Goal: Transaction & Acquisition: Register for event/course

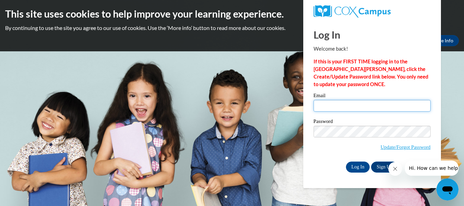
click at [338, 106] on input "Email" at bounding box center [372, 106] width 117 height 12
type input "kkorth@kusd.edu"
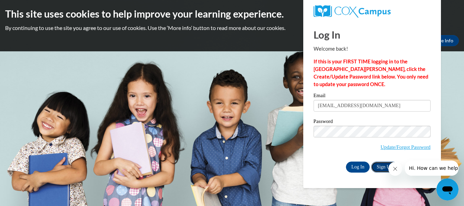
click at [379, 165] on link "Sign Up" at bounding box center [384, 167] width 27 height 11
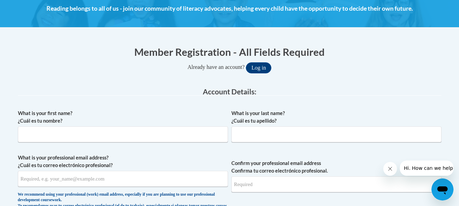
scroll to position [102, 0]
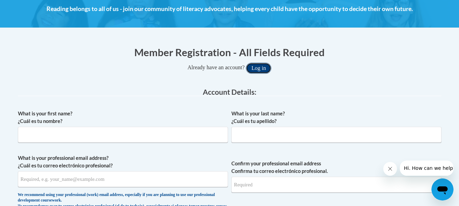
click at [257, 65] on button "Log in" at bounding box center [258, 68] width 25 height 11
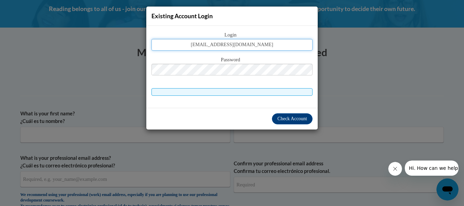
type input "kkorth@kusd.edu"
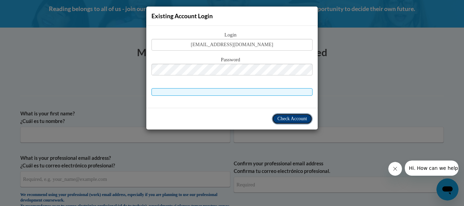
click at [290, 117] on span "Check Account" at bounding box center [293, 118] width 30 height 5
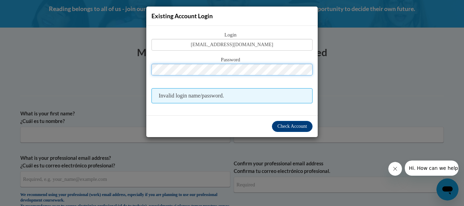
click at [249, 63] on button "Log in" at bounding box center [261, 68] width 25 height 11
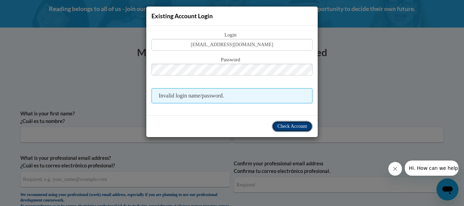
click at [285, 125] on span "Check Account" at bounding box center [293, 126] width 30 height 5
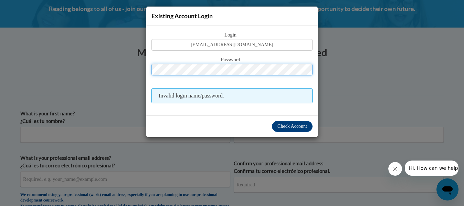
click at [249, 63] on button "Log in" at bounding box center [261, 68] width 25 height 11
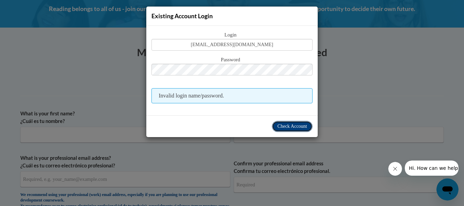
click at [293, 125] on span "Check Account" at bounding box center [293, 126] width 30 height 5
click at [346, 55] on div "Existing Account Login Login kkorth@kusd.edu Password Invalid login name/passwo…" at bounding box center [232, 103] width 464 height 206
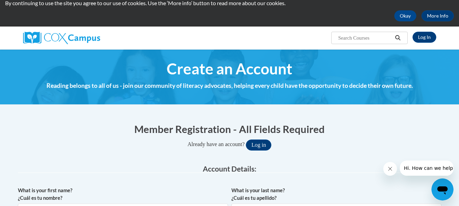
scroll to position [0, 0]
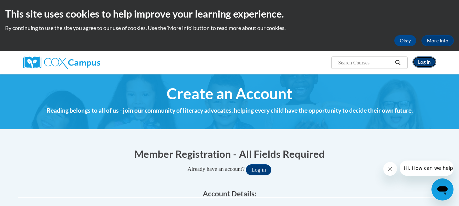
click at [424, 63] on link "Log In" at bounding box center [425, 61] width 24 height 11
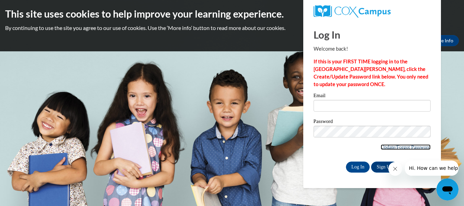
click at [401, 148] on link "Update/Forgot Password" at bounding box center [406, 147] width 50 height 6
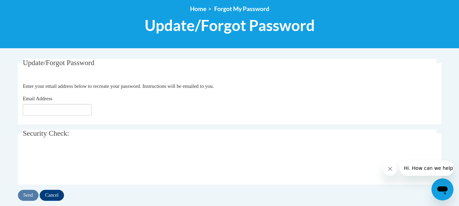
scroll to position [80, 0]
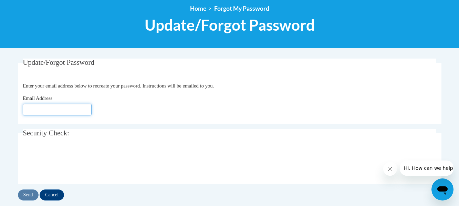
click at [44, 113] on input "Email Address" at bounding box center [57, 110] width 69 height 12
type input "[EMAIL_ADDRESS][DOMAIN_NAME]"
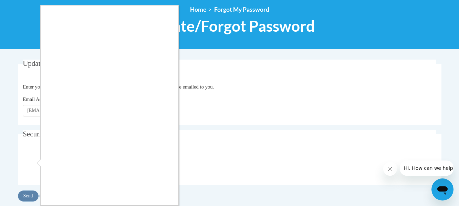
scroll to position [78, 0]
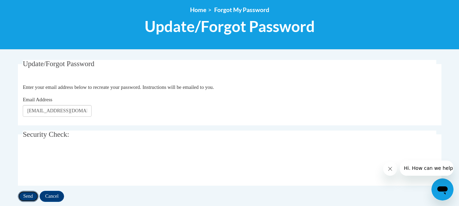
click at [22, 199] on input "Send" at bounding box center [28, 196] width 21 height 11
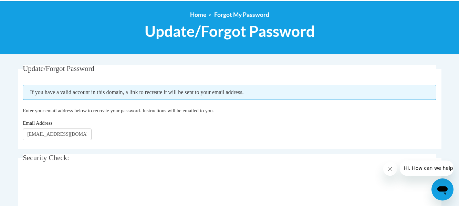
scroll to position [73, 0]
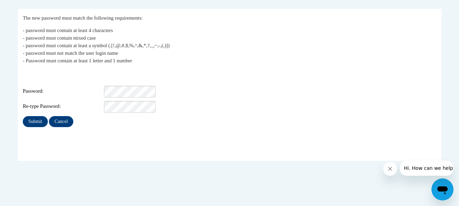
scroll to position [130, 0]
click at [103, 101] on div "Re-type Password:" at bounding box center [230, 107] width 414 height 12
click at [23, 116] on input "Submit" at bounding box center [35, 121] width 25 height 11
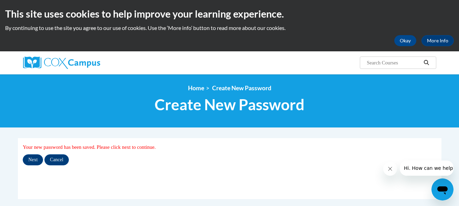
scroll to position [21, 0]
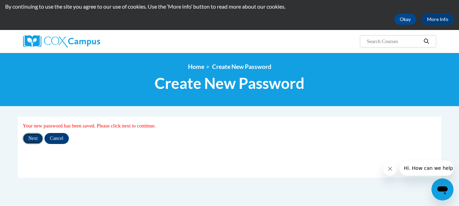
click at [33, 139] on input "Next" at bounding box center [33, 138] width 20 height 11
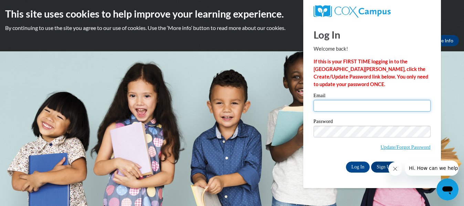
click at [326, 109] on input "Email" at bounding box center [372, 106] width 117 height 12
type input "[EMAIL_ADDRESS][DOMAIN_NAME]"
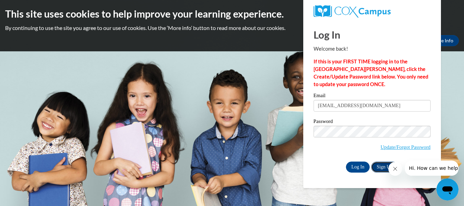
click at [381, 166] on link "Sign Up" at bounding box center [384, 167] width 27 height 11
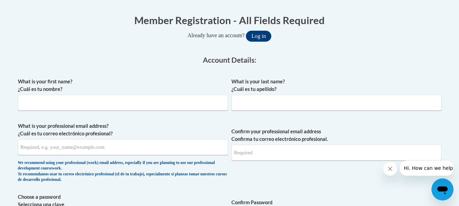
scroll to position [134, 0]
click at [261, 40] on button "Log in" at bounding box center [258, 35] width 25 height 11
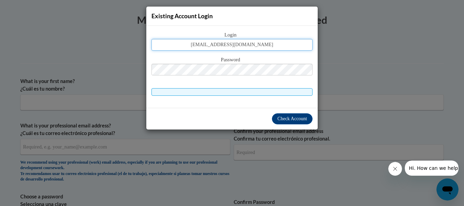
type input "[EMAIL_ADDRESS][DOMAIN_NAME]"
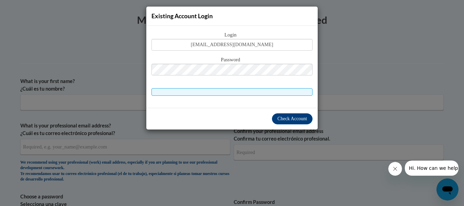
click at [349, 85] on div "Existing Account Login Login kkorth@kusd.edu Password Check Account" at bounding box center [232, 103] width 464 height 206
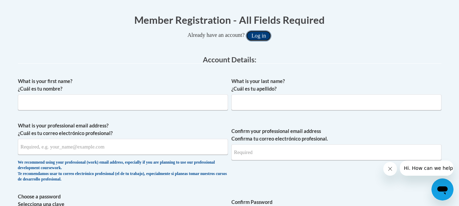
click at [262, 40] on button "Log in" at bounding box center [258, 35] width 25 height 11
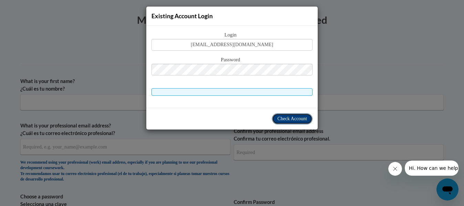
click at [280, 120] on span "Check Account" at bounding box center [293, 118] width 30 height 5
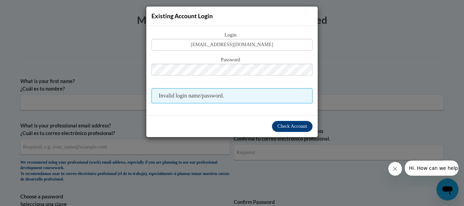
click at [349, 68] on div "Existing Account Login Login kkorth@kusd.edu Password Invalid login name/passwo…" at bounding box center [232, 103] width 464 height 206
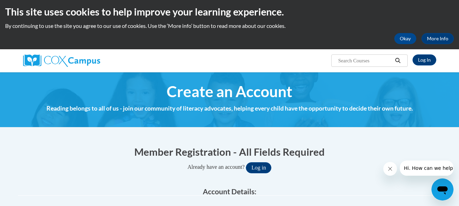
scroll to position [0, 0]
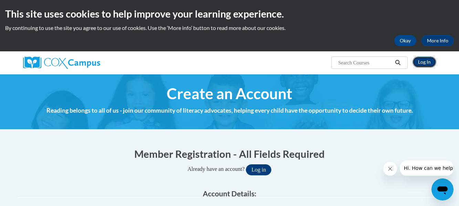
click at [430, 64] on link "Log In" at bounding box center [425, 61] width 24 height 11
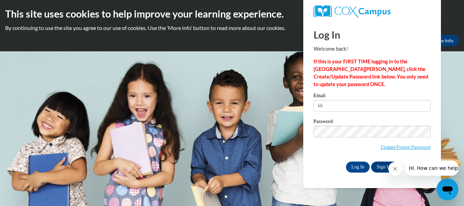
type input "k"
type input "[EMAIL_ADDRESS][DOMAIN_NAME]"
click at [443, 85] on body "This site uses cookies to help improve your learning experience. By continuing …" at bounding box center [232, 103] width 464 height 206
click at [368, 122] on label "Password" at bounding box center [372, 122] width 117 height 7
click at [380, 171] on link "Sign Up" at bounding box center [384, 167] width 27 height 11
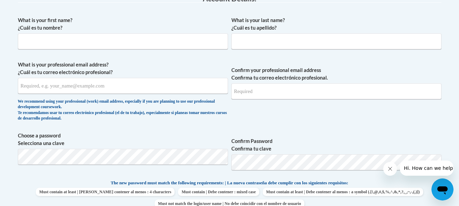
scroll to position [164, 0]
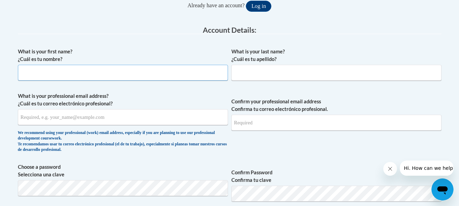
click at [48, 71] on input "What is your first name? ¿Cuál es tu nombre?" at bounding box center [123, 73] width 210 height 16
type input "[PERSON_NAME]"
click at [243, 75] on input "What is your last name? ¿Cuál es tu apellido?" at bounding box center [336, 73] width 210 height 16
type input "[PERSON_NAME]"
click at [128, 113] on input "What is your professional email address? ¿Cuál es tu correo electrónico profesi…" at bounding box center [123, 117] width 210 height 16
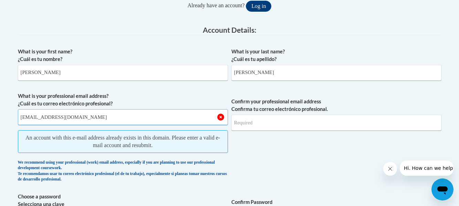
type input "[EMAIL_ADDRESS][DOMAIN_NAME]"
click at [240, 125] on input "Confirm your professional email address Confirma tu correo electrónico profesio…" at bounding box center [336, 123] width 210 height 16
type input "[EMAIL_ADDRESS][DOMAIN_NAME]"
click at [246, 143] on span "Confirm your professional email address Confirma tu correo electrónico profesio…" at bounding box center [336, 138] width 210 height 93
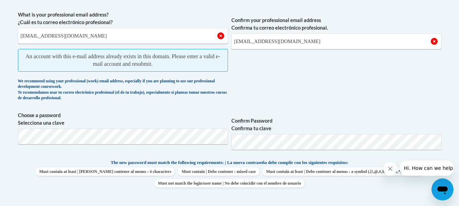
scroll to position [277, 0]
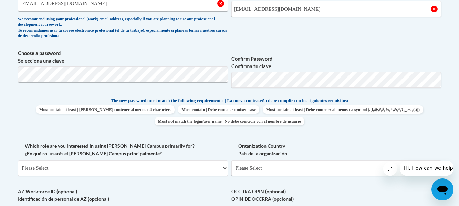
click at [298, 41] on span "Confirm your professional email address Confirma tu correo electrónico profesio…" at bounding box center [336, 11] width 210 height 64
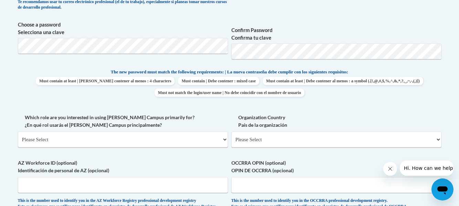
scroll to position [305, 0]
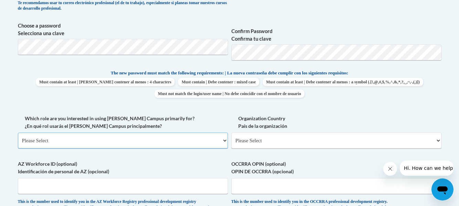
click at [79, 139] on select "Please Select College/University | Colegio/Universidad Community/Nonprofit Part…" at bounding box center [123, 141] width 210 height 16
select select "fbf2d438-af2f-41f8-98f1-81c410e29de3"
click at [18, 133] on select "Please Select College/University | Colegio/Universidad Community/Nonprofit Part…" at bounding box center [123, 141] width 210 height 16
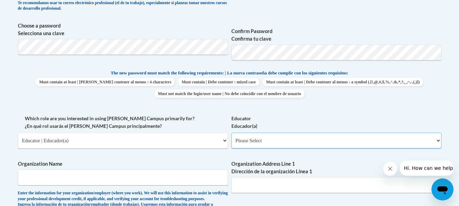
click at [254, 137] on select "Please Select Early Learning/Daycare Teacher/Family Home Care Provider | Maestr…" at bounding box center [336, 141] width 210 height 16
select select "5e2af403-4f2c-4e49-a02f-103e55d7b75b"
click at [231, 133] on select "Please Select Early Learning/Daycare Teacher/Family Home Care Provider | Maestr…" at bounding box center [336, 141] width 210 height 16
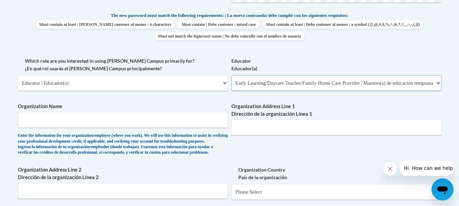
scroll to position [363, 0]
click at [78, 116] on input "Organization Name" at bounding box center [123, 120] width 210 height 16
type input "KUSD"
click at [267, 128] on input "Organization Address Line 1 Dirección de la organización Línea 1" at bounding box center [336, 127] width 210 height 16
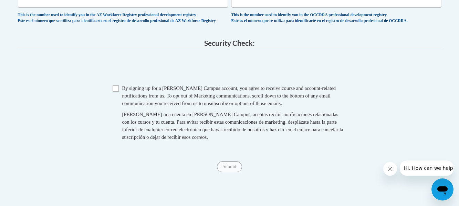
scroll to position [602, 0]
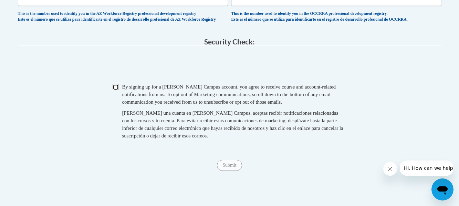
click at [117, 90] on input "Checkbox" at bounding box center [116, 87] width 6 height 6
checkbox input "true"
click at [232, 171] on div "Submit Submit" at bounding box center [230, 165] width 424 height 11
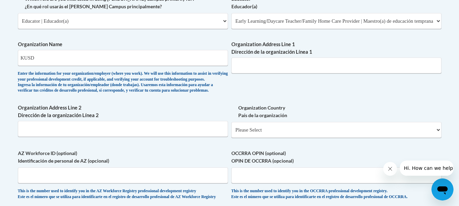
scroll to position [425, 0]
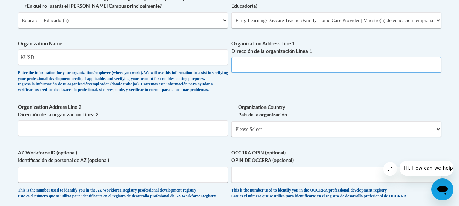
click at [250, 68] on input "Organization Address Line 1 Dirección de la organización Línea 1" at bounding box center [336, 65] width 210 height 16
type input "Kenosha"
click at [356, 137] on select "Please Select United States | Estados Unidos Outside of the United States | Fue…" at bounding box center [336, 129] width 210 height 16
select select "ad49bcad-a171-4b2e-b99c-48b446064914"
click at [231, 132] on select "Please Select United States | Estados Unidos Outside of the United States | Fue…" at bounding box center [336, 129] width 210 height 16
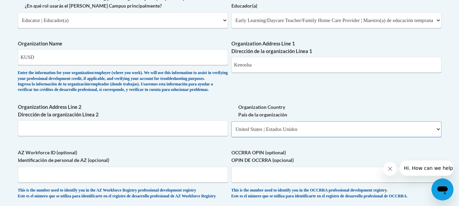
select select
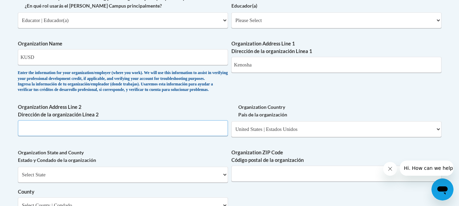
click at [154, 136] on input "Organization Address Line 2 Dirección de la organización Línea 2" at bounding box center [123, 128] width 210 height 16
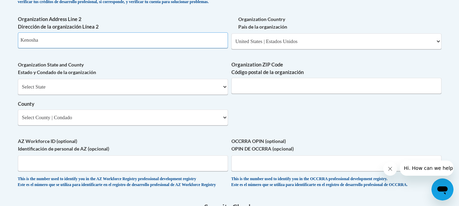
scroll to position [513, 0]
type input "Kenosha"
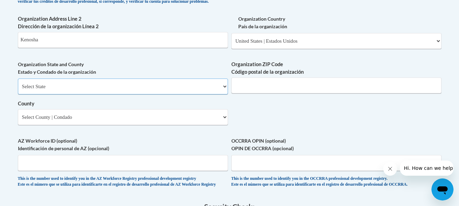
click at [136, 94] on select "Select State Alabama Alaska Arizona Arkansas California Colorado Connecticut De…" at bounding box center [123, 87] width 210 height 16
select select "Wisconsin"
click at [18, 90] on select "Select State Alabama Alaska Arizona Arkansas California Colorado Connecticut De…" at bounding box center [123, 87] width 210 height 16
click at [142, 125] on select "Select County Adams Ashland Barron Bayfield Brown Buffalo Burnett Calumet Chipp…" at bounding box center [123, 117] width 210 height 16
select select "Kenosha"
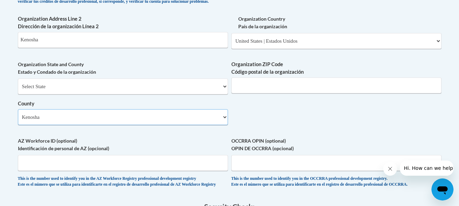
click at [18, 121] on select "Select County Adams Ashland Barron Bayfield Brown Buffalo Burnett Calumet Chipp…" at bounding box center [123, 117] width 210 height 16
click at [263, 93] on input "Organization ZIP Code Código postal de la organización" at bounding box center [336, 86] width 210 height 16
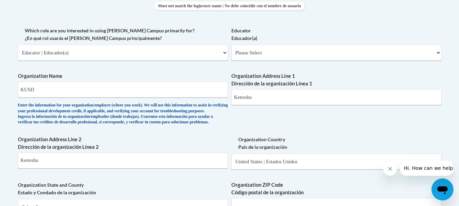
scroll to position [392, 0]
click at [233, 97] on input "Kenosha" at bounding box center [336, 98] width 210 height 16
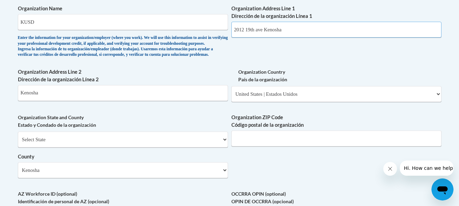
scroll to position [461, 0]
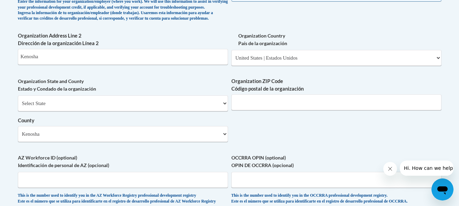
type input "2012 19th ave Kenosha"
click at [207, 111] on select "Select State Alabama Alaska Arizona Arkansas California Colorado Connecticut De…" at bounding box center [123, 103] width 210 height 16
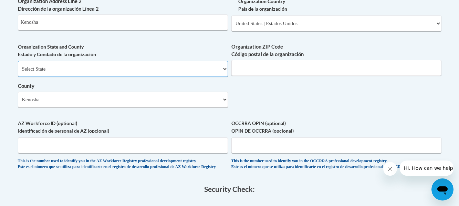
scroll to position [531, 0]
click at [245, 75] on input "Organization ZIP Code Código postal de la organización" at bounding box center [336, 68] width 210 height 16
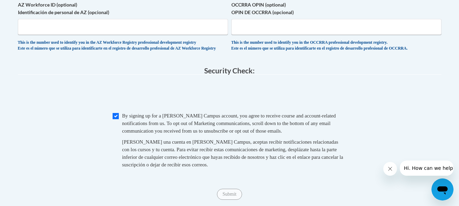
scroll to position [652, 0]
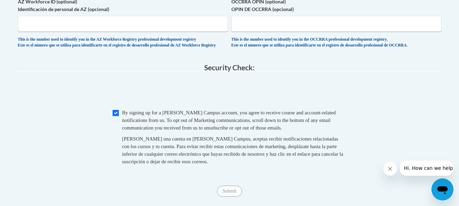
type input "53140"
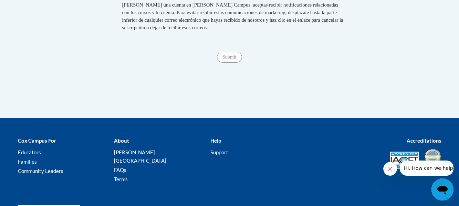
scroll to position [758, 0]
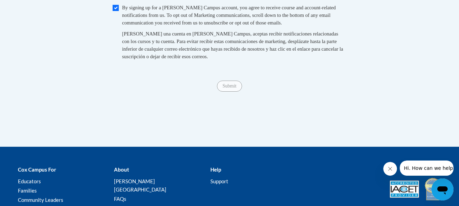
click at [228, 88] on span "Submit" at bounding box center [229, 86] width 25 height 6
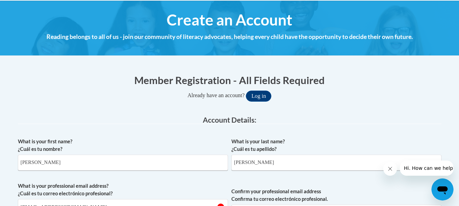
scroll to position [0, 0]
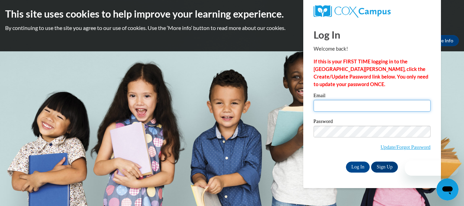
drag, startPoint x: 0, startPoint y: 0, endPoint x: 325, endPoint y: 107, distance: 341.7
click at [325, 107] on input "Email" at bounding box center [372, 106] width 117 height 12
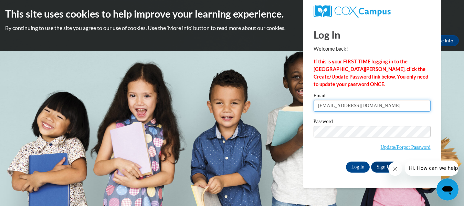
type input "kkorth@kusd.edu"
click at [356, 89] on div "Log In Welcome back! If this is your FIRST TIME logging in to the NEW Cox Campu…" at bounding box center [372, 97] width 117 height 152
click at [411, 80] on p "If this is your FIRST TIME logging in to the NEW Cox Campus, click the Create/U…" at bounding box center [372, 73] width 117 height 30
click at [393, 168] on icon "Close message from company" at bounding box center [395, 169] width 6 height 6
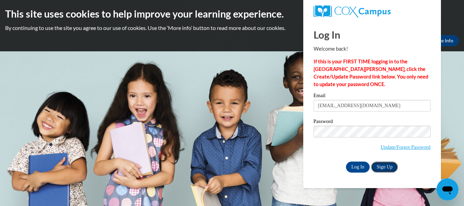
click at [388, 167] on link "Sign Up" at bounding box center [384, 167] width 27 height 11
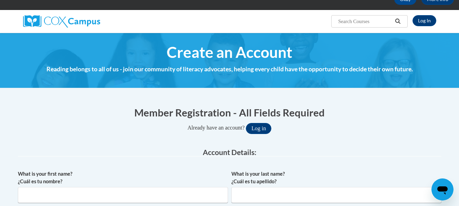
scroll to position [42, 0]
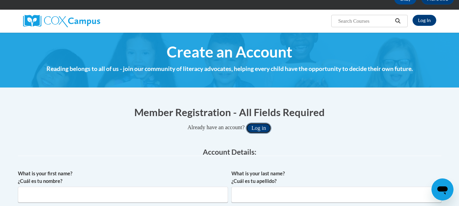
click at [263, 129] on button "Log in" at bounding box center [258, 128] width 25 height 11
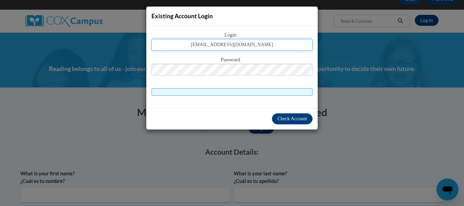
type input "[EMAIL_ADDRESS][DOMAIN_NAME]"
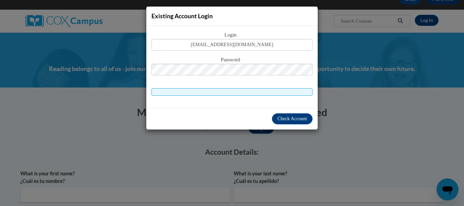
click at [125, 95] on div "Existing Account Login Login kkorth@kusd.edu Password Check Account" at bounding box center [232, 103] width 464 height 206
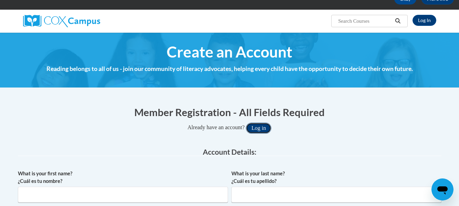
click at [257, 129] on button "Log in" at bounding box center [258, 128] width 25 height 11
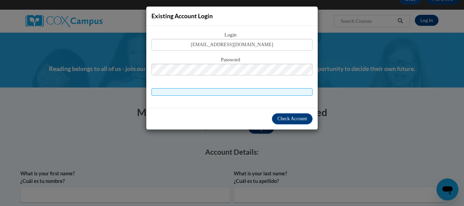
click at [171, 109] on div "Check Account" at bounding box center [232, 119] width 172 height 22
click at [285, 120] on span "Check Account" at bounding box center [293, 118] width 30 height 5
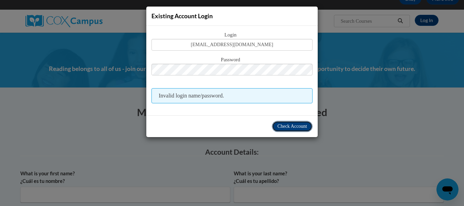
click at [295, 130] on button "Check Account" at bounding box center [292, 126] width 41 height 11
click at [290, 121] on button "Check Account" at bounding box center [292, 126] width 41 height 11
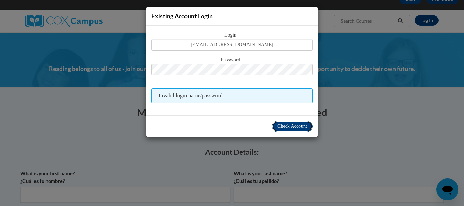
click at [290, 121] on button "Check Account" at bounding box center [292, 126] width 41 height 11
click at [336, 78] on div "Existing Account Login Login kkorth@kusd.edu Password Invalid login name/passwo…" at bounding box center [232, 103] width 464 height 206
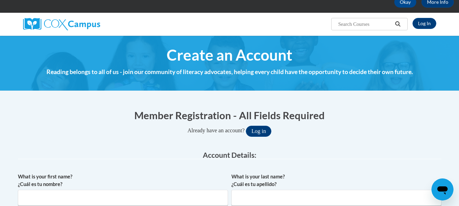
scroll to position [0, 0]
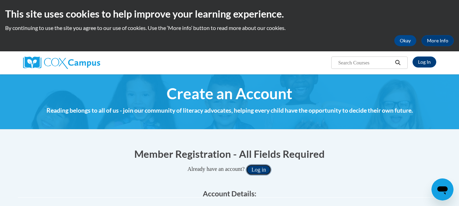
click at [262, 169] on button "Log in" at bounding box center [258, 169] width 25 height 11
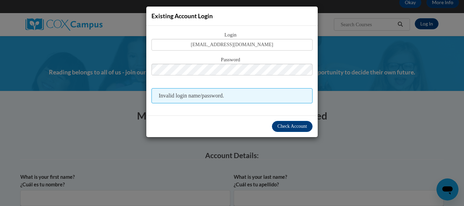
click at [239, 100] on span "Invalid login name/password." at bounding box center [232, 95] width 161 height 15
click at [329, 96] on div "Existing Account Login Login kkorth@kusd.edu Password Invalid login name/passwo…" at bounding box center [232, 103] width 464 height 206
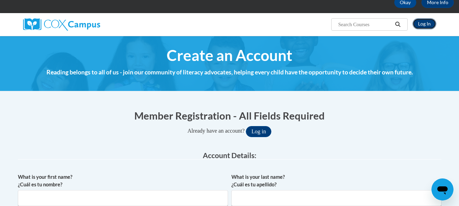
click at [423, 25] on link "Log In" at bounding box center [425, 23] width 24 height 11
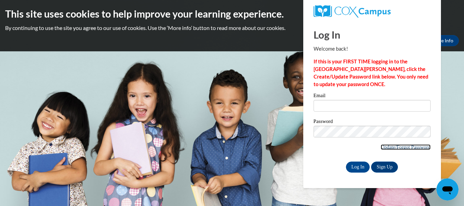
click at [402, 145] on link "Update/Forgot Password" at bounding box center [406, 147] width 50 height 6
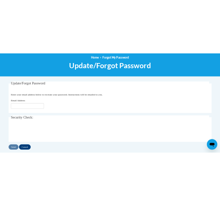
scroll to position [80, 0]
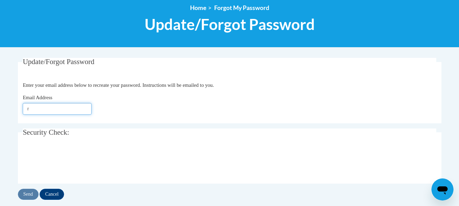
type input "r"
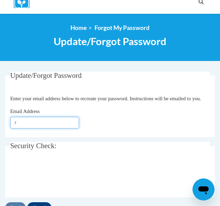
click at [31, 128] on input "r" at bounding box center [44, 123] width 69 height 12
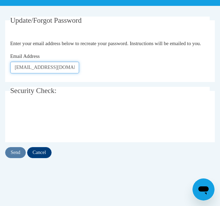
scroll to position [136, 0]
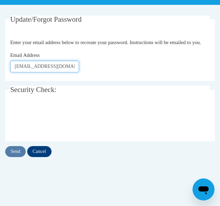
type input "[EMAIL_ADDRESS][DOMAIN_NAME]"
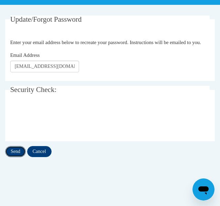
click at [21, 157] on input "Send" at bounding box center [15, 151] width 21 height 11
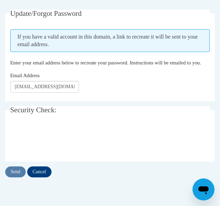
scroll to position [133, 0]
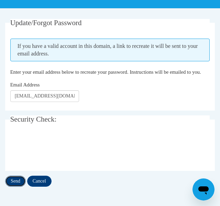
click at [17, 187] on input "Send" at bounding box center [15, 181] width 21 height 11
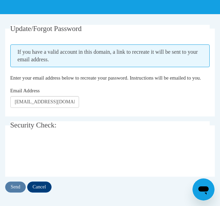
scroll to position [124, 0]
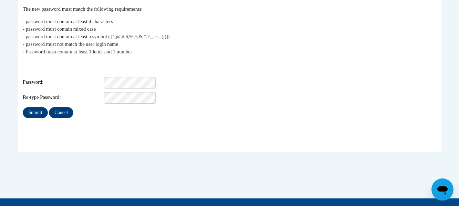
scroll to position [138, 0]
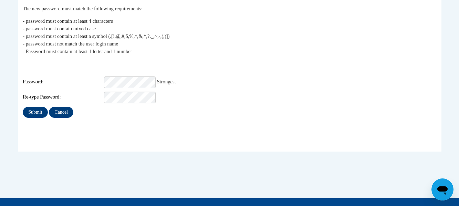
click at [81, 132] on fieldset "My Password The new password must match the following requirements: - password …" at bounding box center [230, 76] width 424 height 152
click at [40, 108] on input "Submit" at bounding box center [35, 112] width 25 height 11
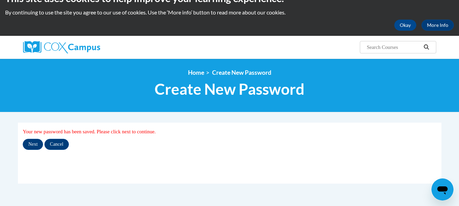
scroll to position [17, 0]
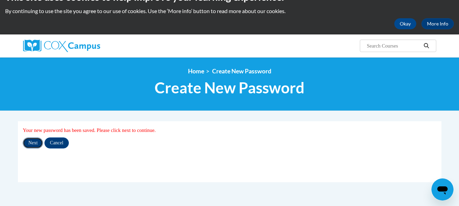
click at [38, 145] on input "Next" at bounding box center [33, 142] width 20 height 11
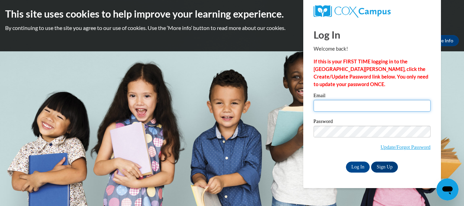
type input "[EMAIL_ADDRESS][DOMAIN_NAME]"
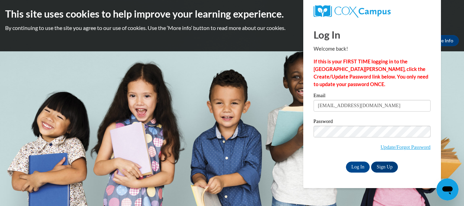
click at [397, 115] on div "Email [EMAIL_ADDRESS][DOMAIN_NAME]" at bounding box center [372, 105] width 117 height 24
click at [361, 165] on input "Log In" at bounding box center [358, 167] width 24 height 11
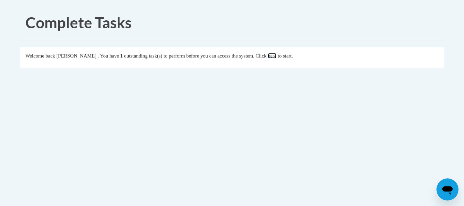
click at [277, 59] on link "here" at bounding box center [272, 56] width 9 height 6
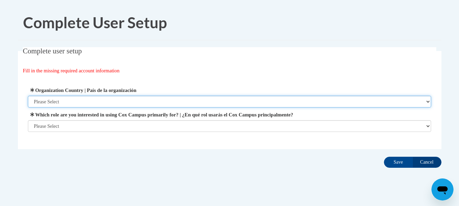
click at [92, 103] on select "Please Select United States | Estados Unidos Outside of the United States | Fue…" at bounding box center [229, 102] width 403 height 12
select select "ad49bcad-a171-4b2e-b99c-48b446064914"
click at [28, 96] on select "Please Select United States | Estados Unidos Outside of the United States | Fue…" at bounding box center [229, 102] width 403 height 12
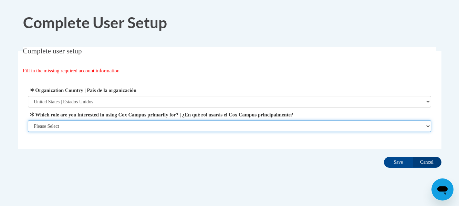
click at [89, 122] on select "Please Select College/University | Colegio/Universidad Community/Nonprofit Part…" at bounding box center [229, 126] width 403 height 12
select select "fbf2d438-af2f-41f8-98f1-81c410e29de3"
click at [28, 132] on select "Please Select College/University | Colegio/Universidad Community/Nonprofit Part…" at bounding box center [229, 126] width 403 height 12
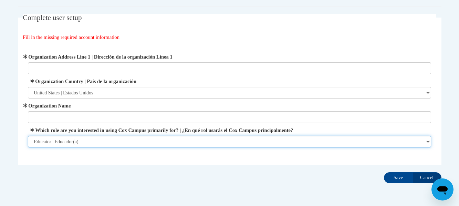
scroll to position [37, 0]
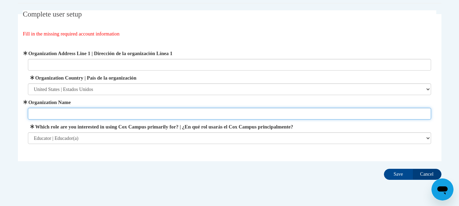
click at [90, 114] on input "Organization Name" at bounding box center [229, 114] width 403 height 12
type input "Harvey Elementary"
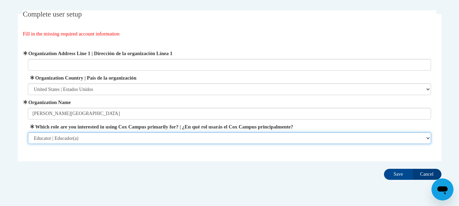
click at [88, 137] on select "Please Select College/University | Colegio/Universidad Community/Nonprofit Part…" at bounding box center [229, 138] width 403 height 12
click at [28, 132] on select "Please Select College/University | Colegio/Universidad Community/Nonprofit Part…" at bounding box center [229, 138] width 403 height 12
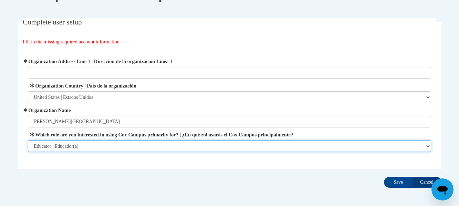
scroll to position [27, 0]
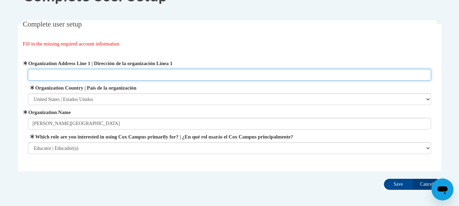
click at [98, 72] on input "Organization Address Line 1 | Dirección de la organización Línea 1" at bounding box center [229, 75] width 403 height 12
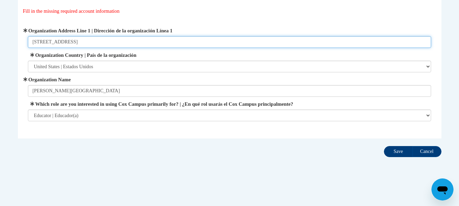
type input "2012 19th Ave., Kenosha WI"
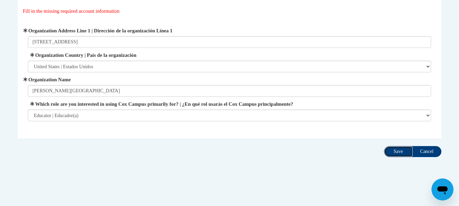
click at [397, 154] on input "Save" at bounding box center [398, 151] width 29 height 11
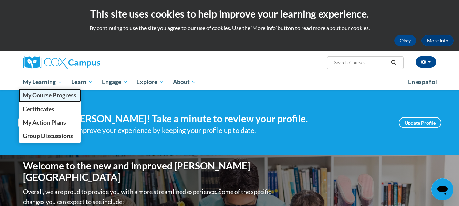
click at [56, 94] on span "My Course Progress" at bounding box center [50, 95] width 54 height 7
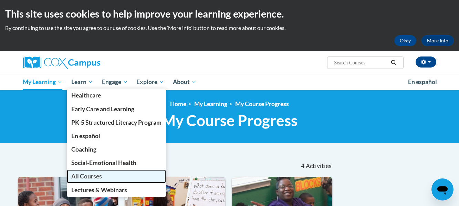
click at [82, 174] on span "All Courses" at bounding box center [86, 176] width 31 height 7
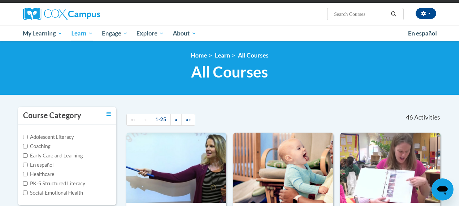
scroll to position [48, 0]
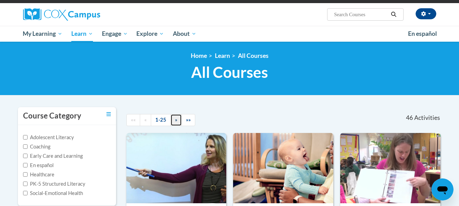
click at [176, 121] on span "»" at bounding box center [176, 120] width 2 height 6
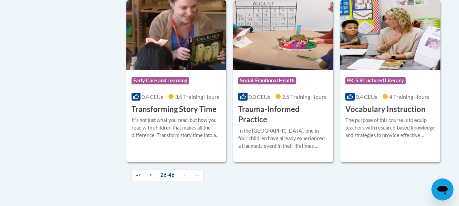
scroll to position [1181, 0]
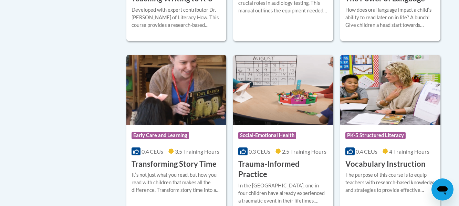
click at [168, 86] on img at bounding box center [176, 90] width 100 height 70
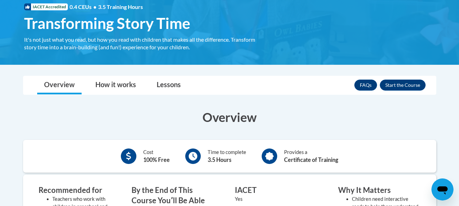
scroll to position [105, 0]
